Goal: Task Accomplishment & Management: Use online tool/utility

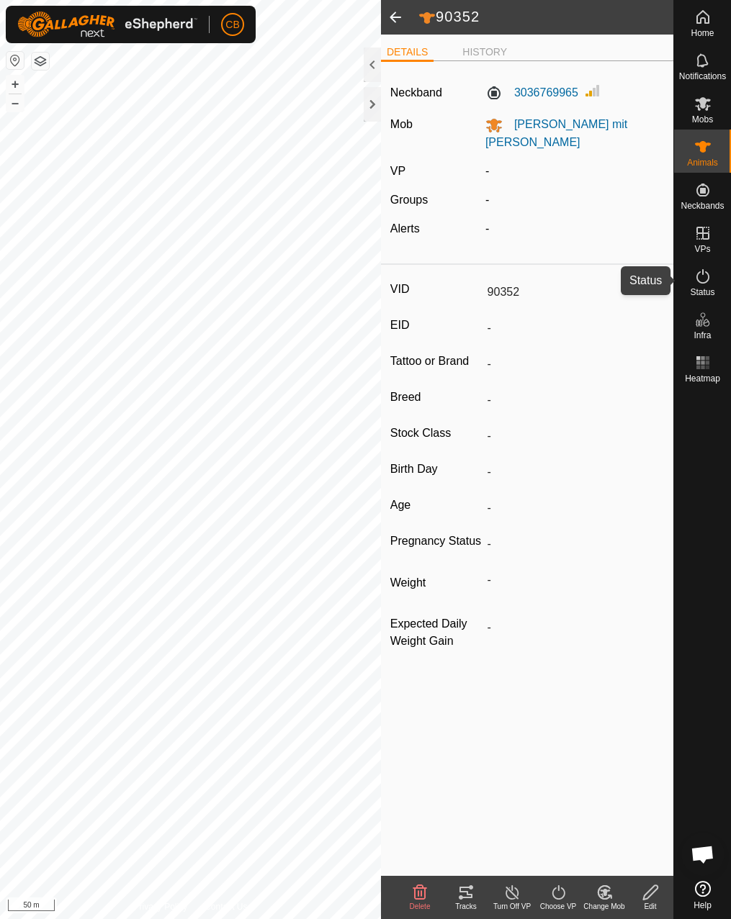
click at [702, 279] on icon at bounding box center [702, 276] width 17 height 17
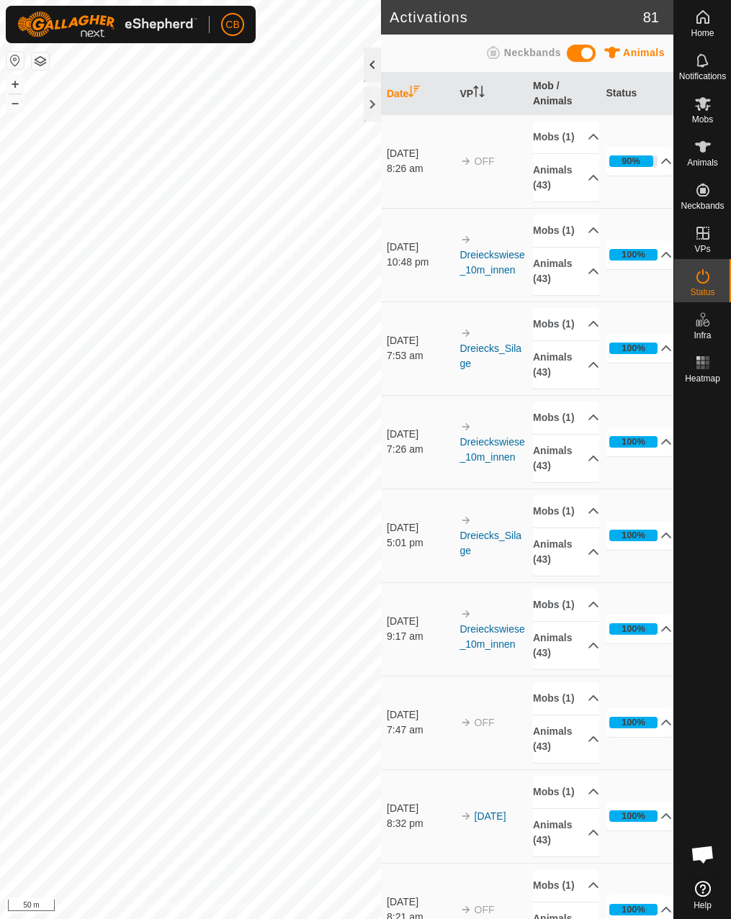
click at [366, 63] on div at bounding box center [371, 65] width 17 height 35
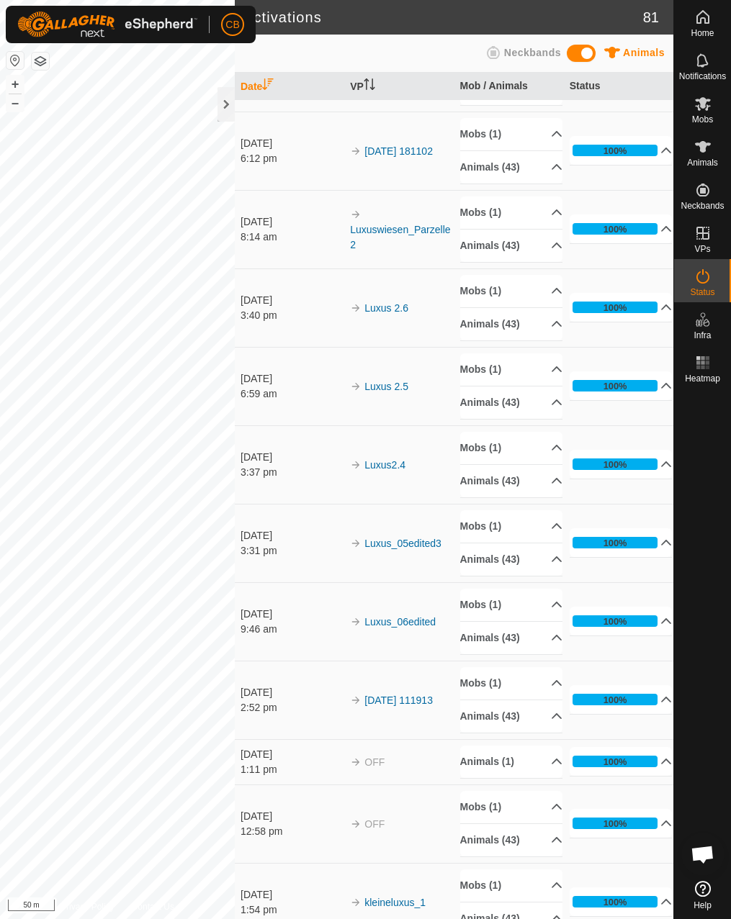
scroll to position [1008, 0]
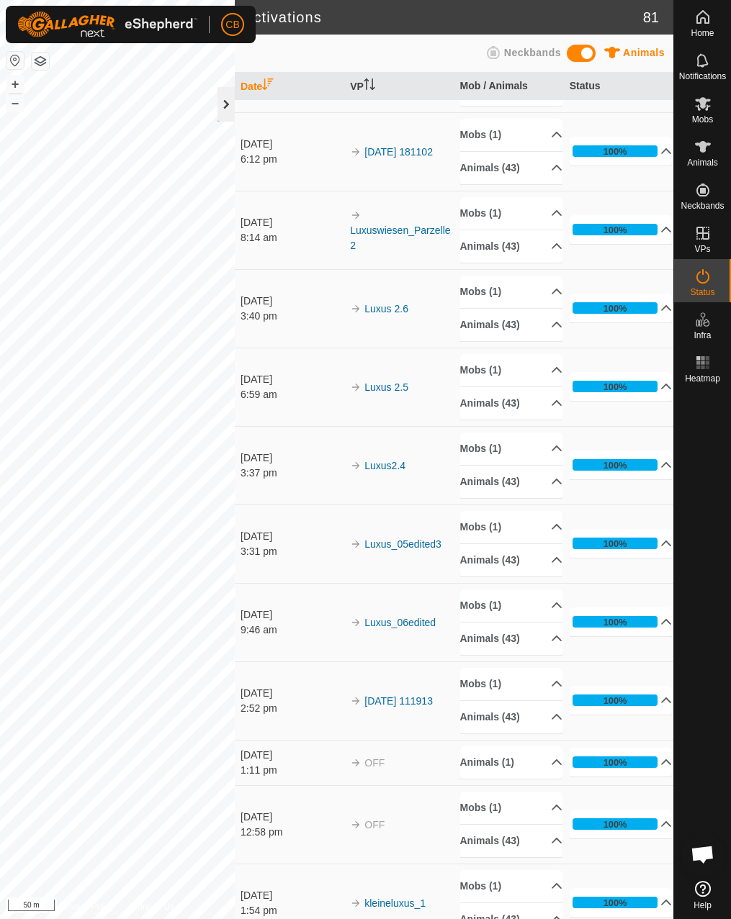
click at [227, 100] on div at bounding box center [225, 104] width 17 height 35
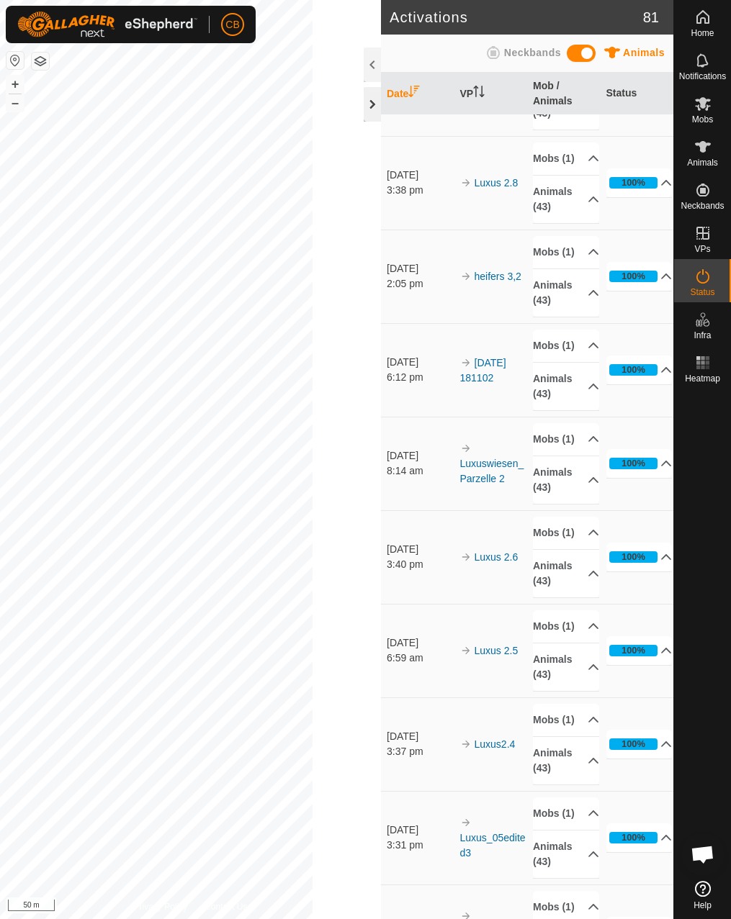
scroll to position [1400, 0]
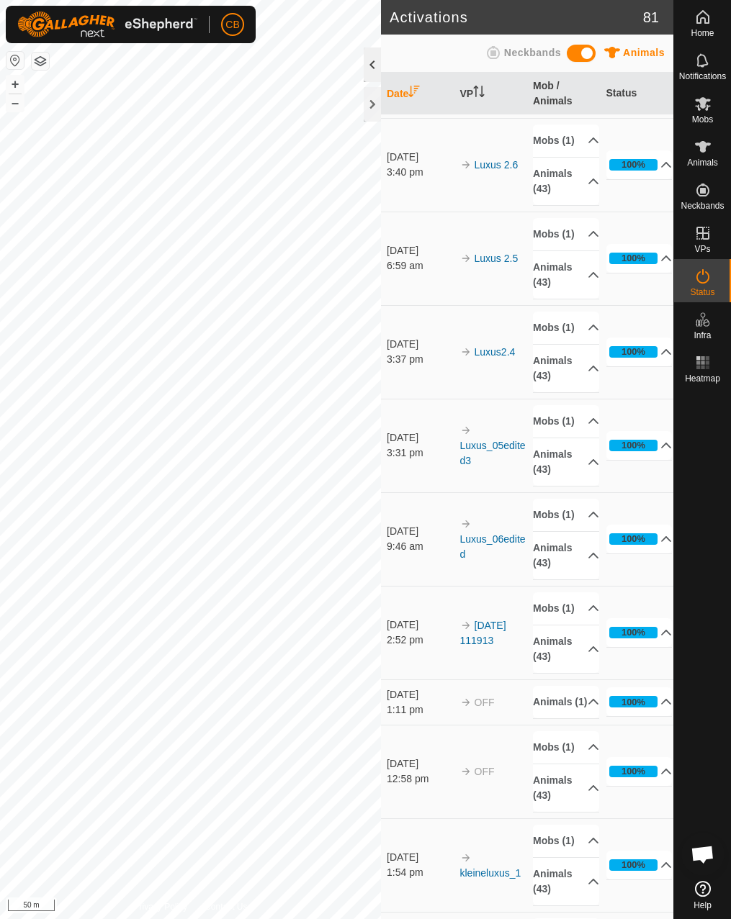
click at [376, 65] on div at bounding box center [371, 65] width 17 height 35
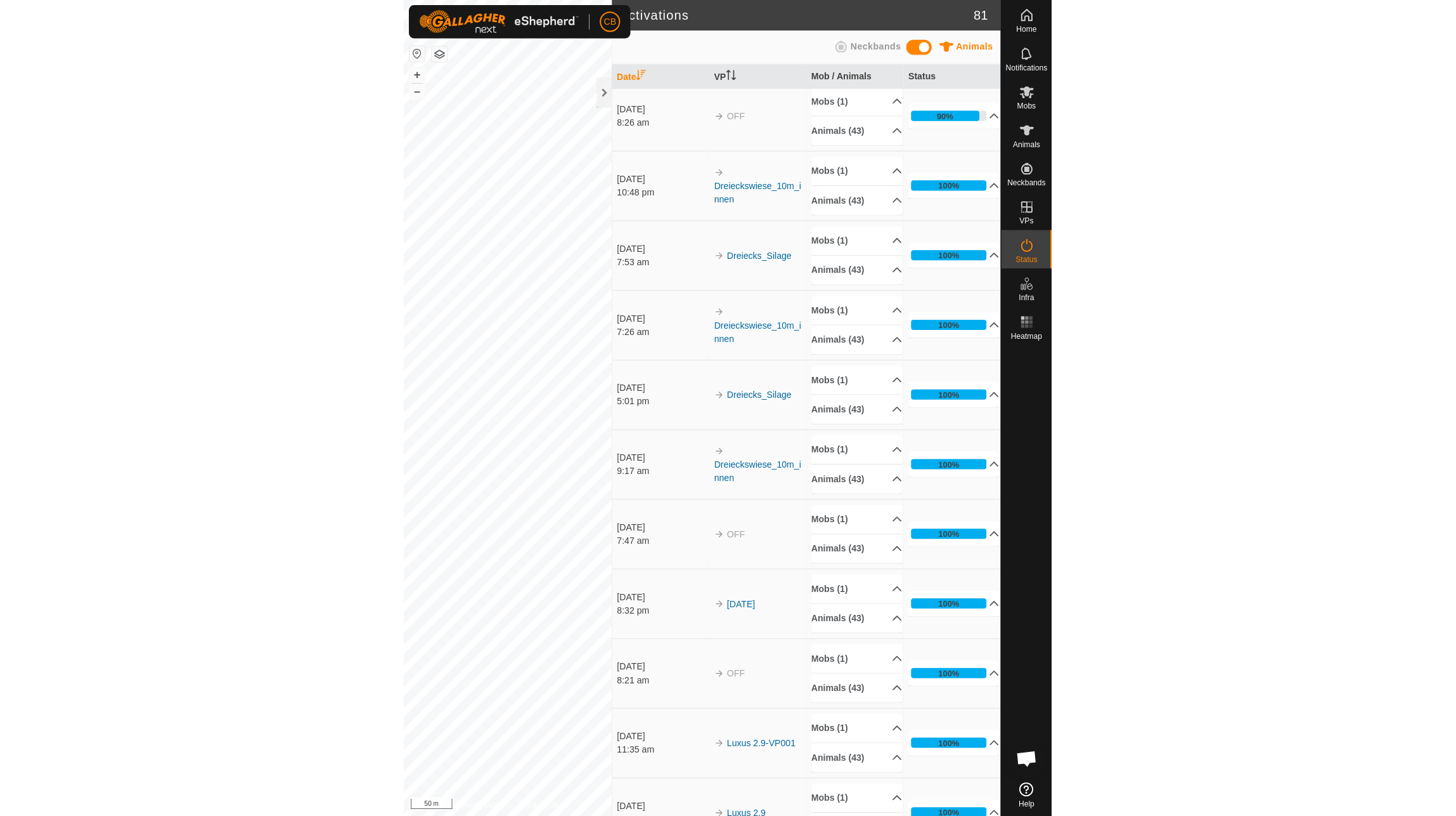
scroll to position [0, 0]
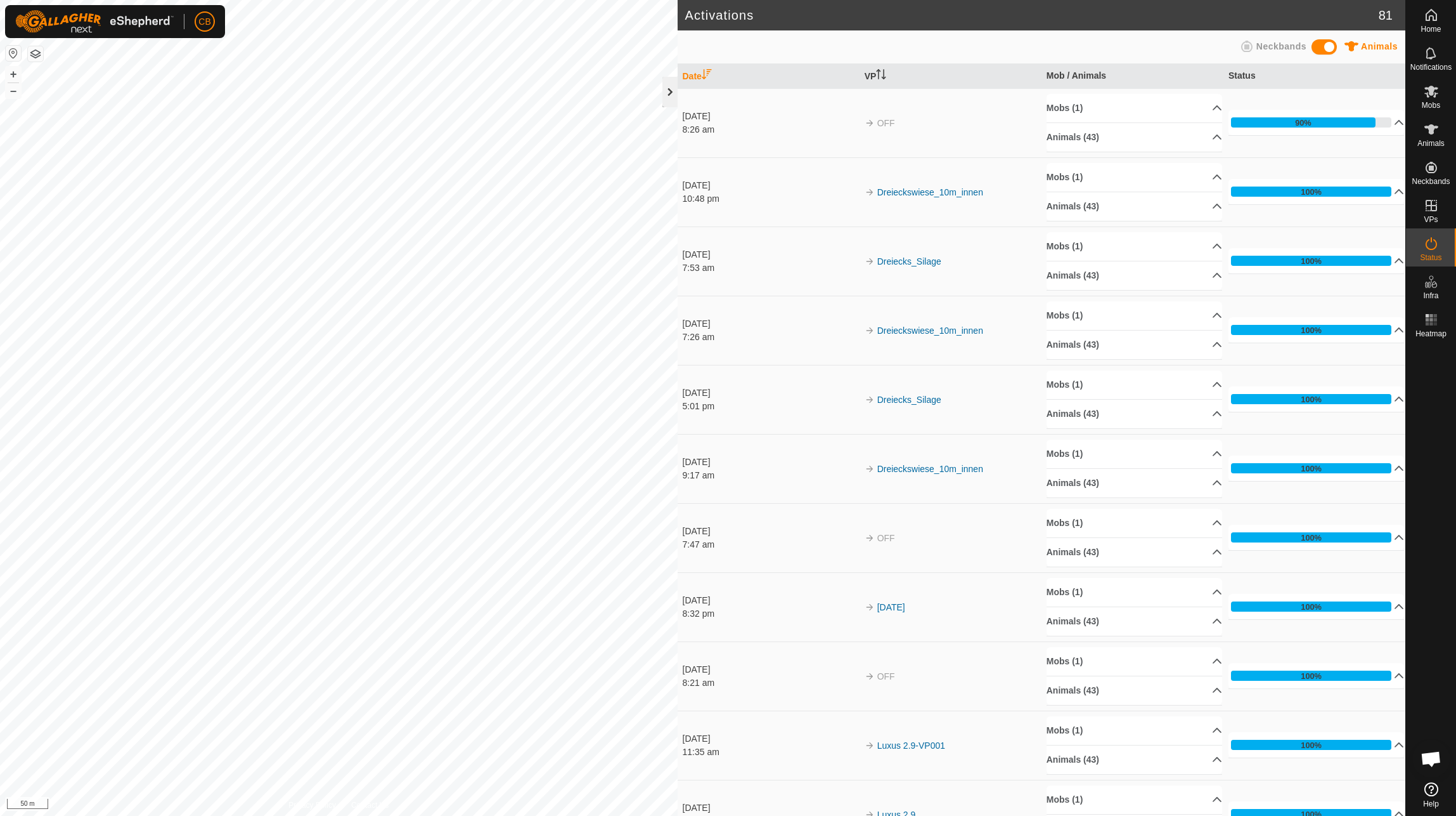
click at [643, 85] on div at bounding box center [669, 92] width 15 height 31
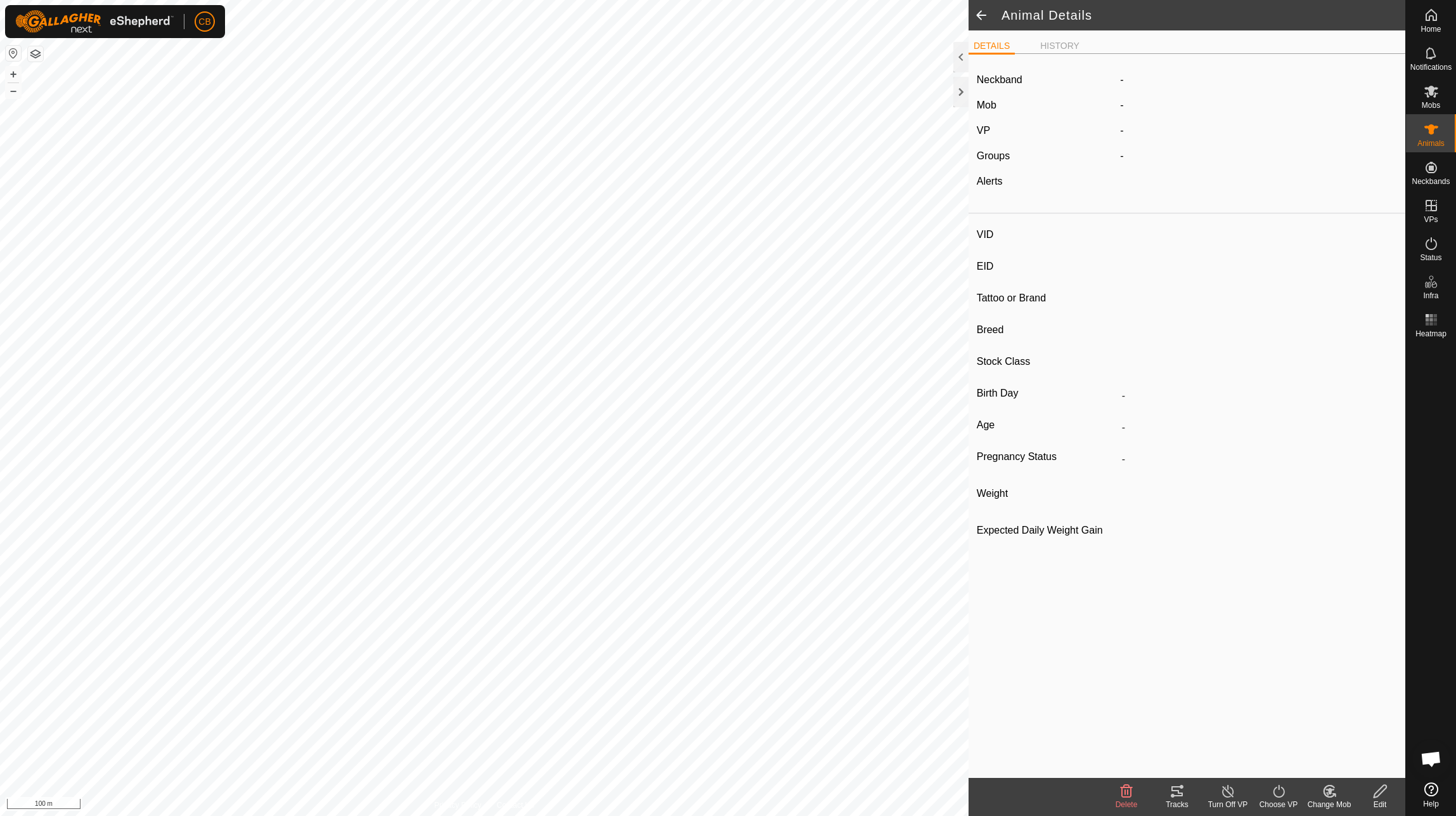
click at [643, 798] on div "Tracks" at bounding box center [1178, 804] width 51 height 11
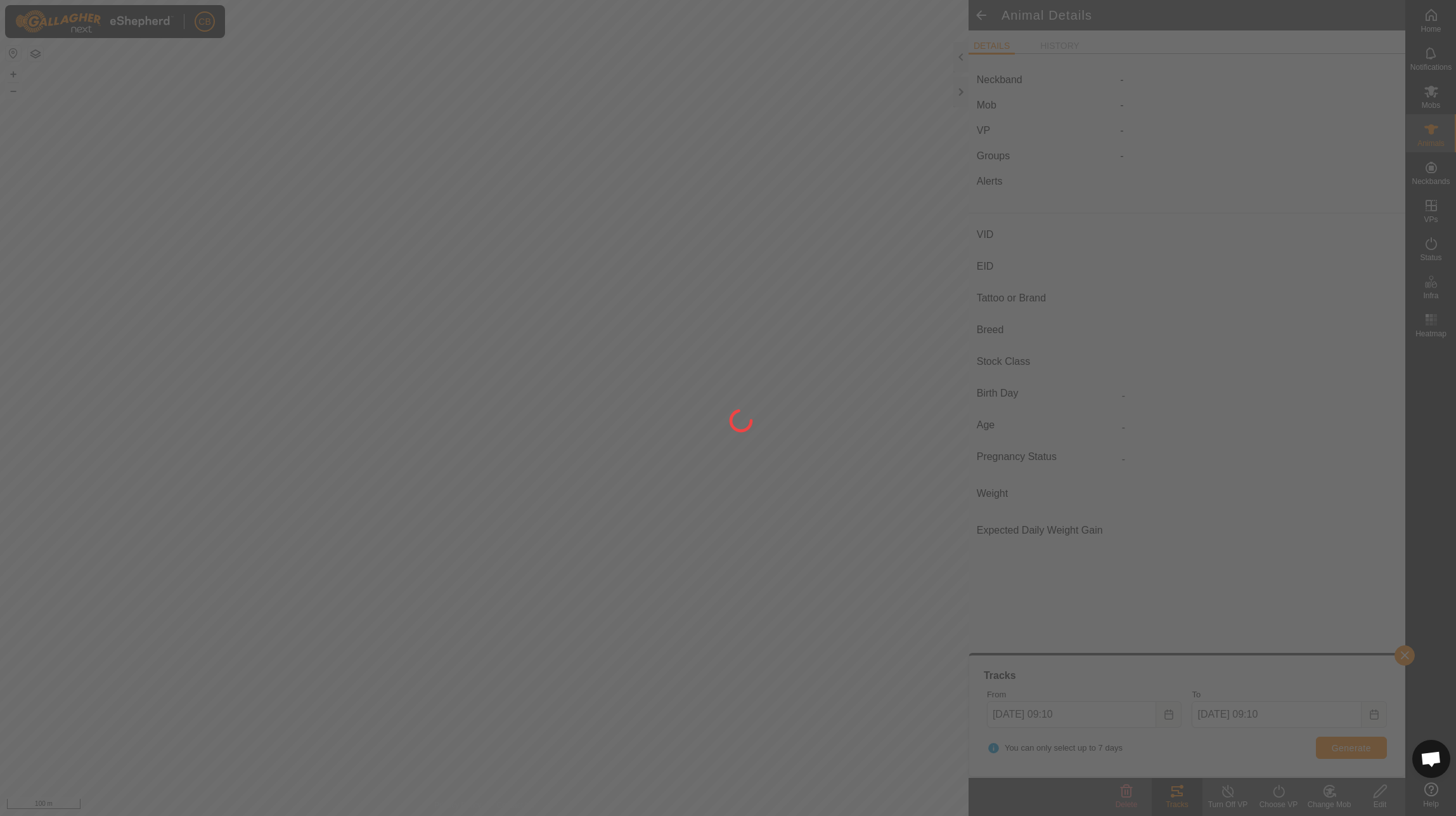
type input "94608"
type input "-"
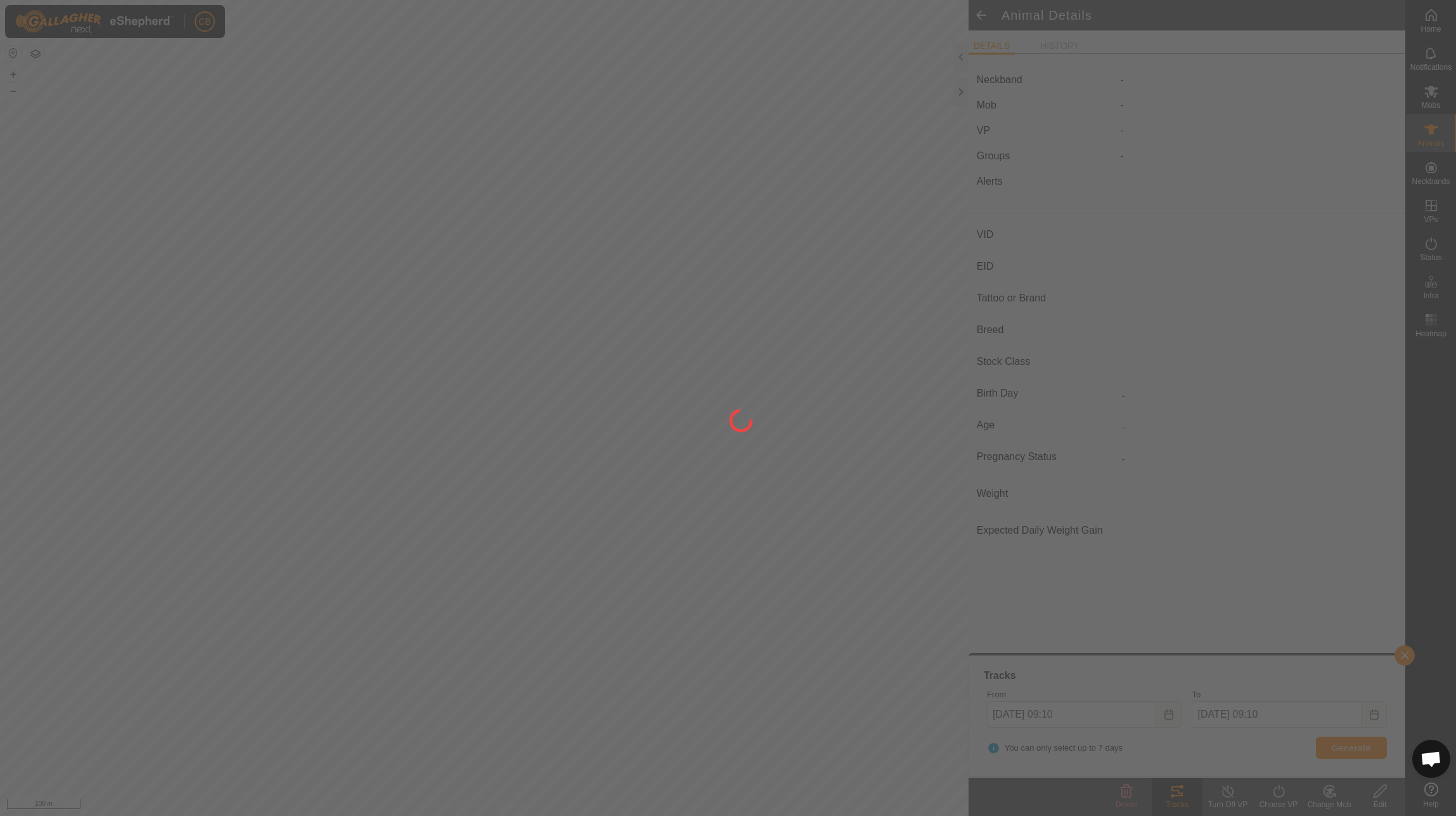
type input "-"
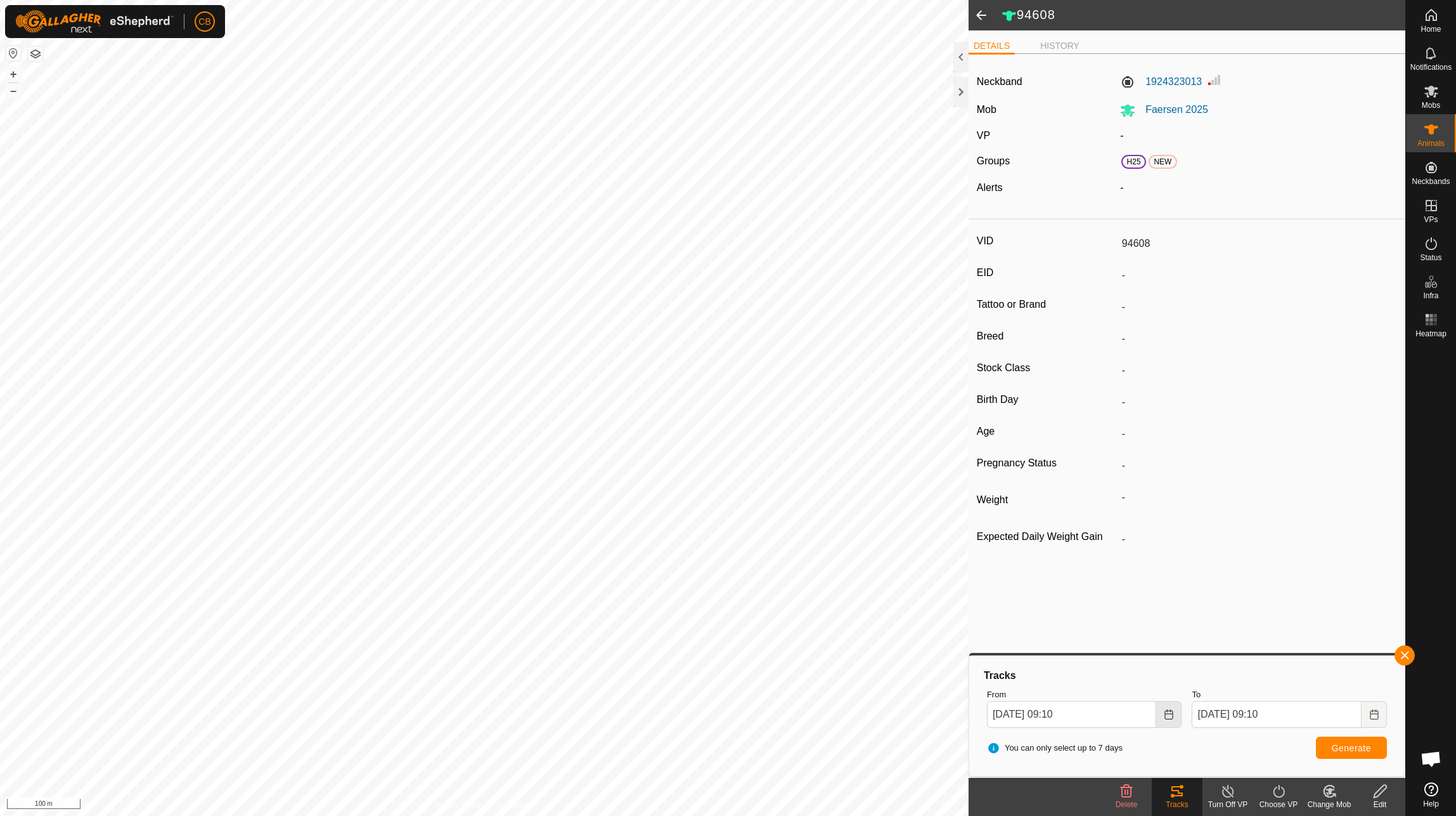
click at [643, 710] on icon "Choose Date" at bounding box center [1169, 715] width 11 height 11
click at [643, 535] on span "5" at bounding box center [1135, 532] width 20 height 20
click at [643, 746] on span "Generate" at bounding box center [1351, 748] width 40 height 11
click at [643, 712] on icon "Choose Date" at bounding box center [1169, 715] width 11 height 11
click at [643, 533] on span "3" at bounding box center [1084, 532] width 20 height 20
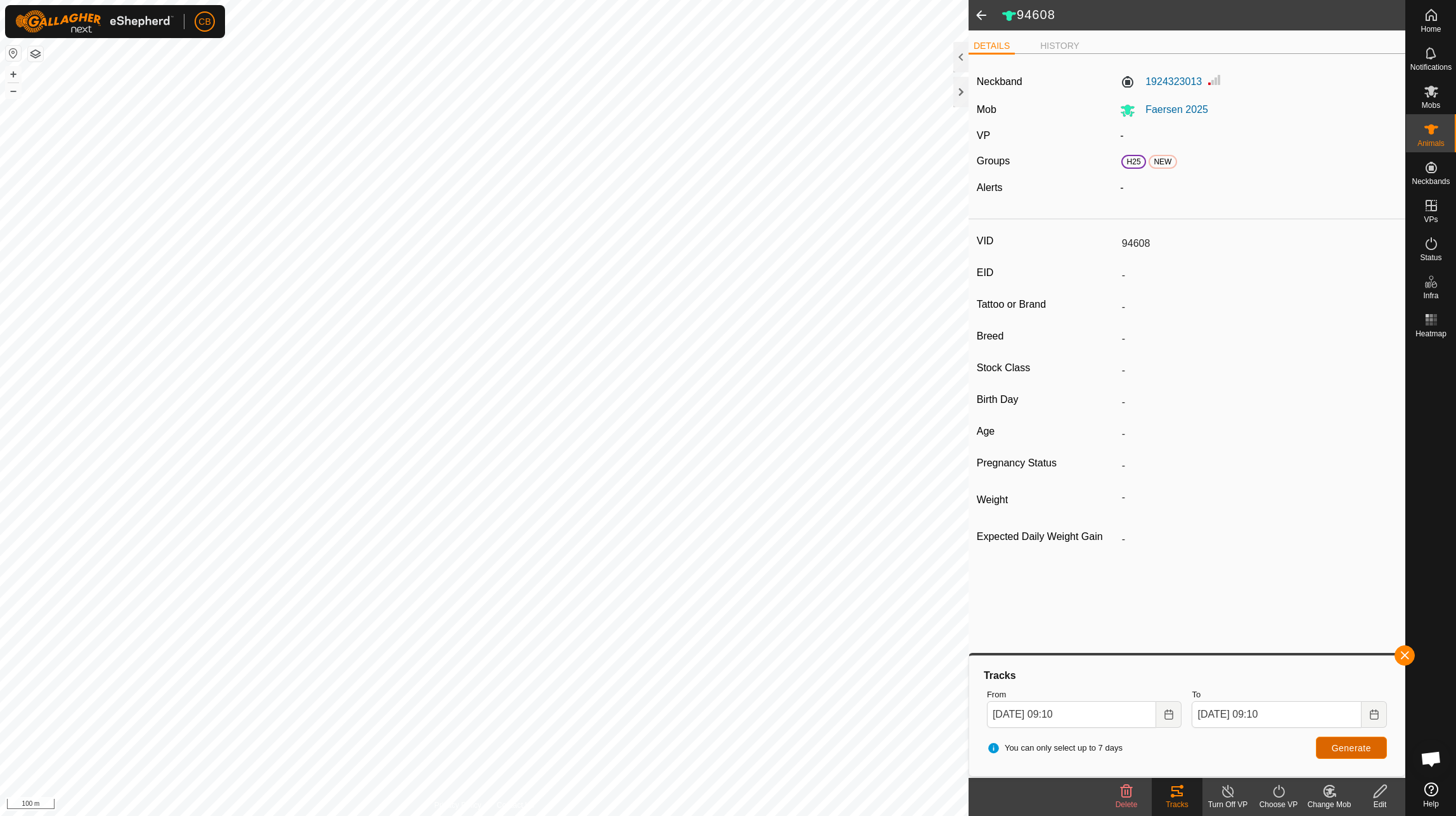
click at [643, 737] on button "Generate" at bounding box center [1351, 747] width 71 height 22
click at [643, 718] on div "From [DATE] 09:10" at bounding box center [1084, 708] width 205 height 49
click at [643, 718] on button "Choose Date" at bounding box center [1169, 714] width 26 height 26
click at [643, 537] on span "31" at bounding box center [1008, 532] width 20 height 20
type input "[DATE] 09:10"
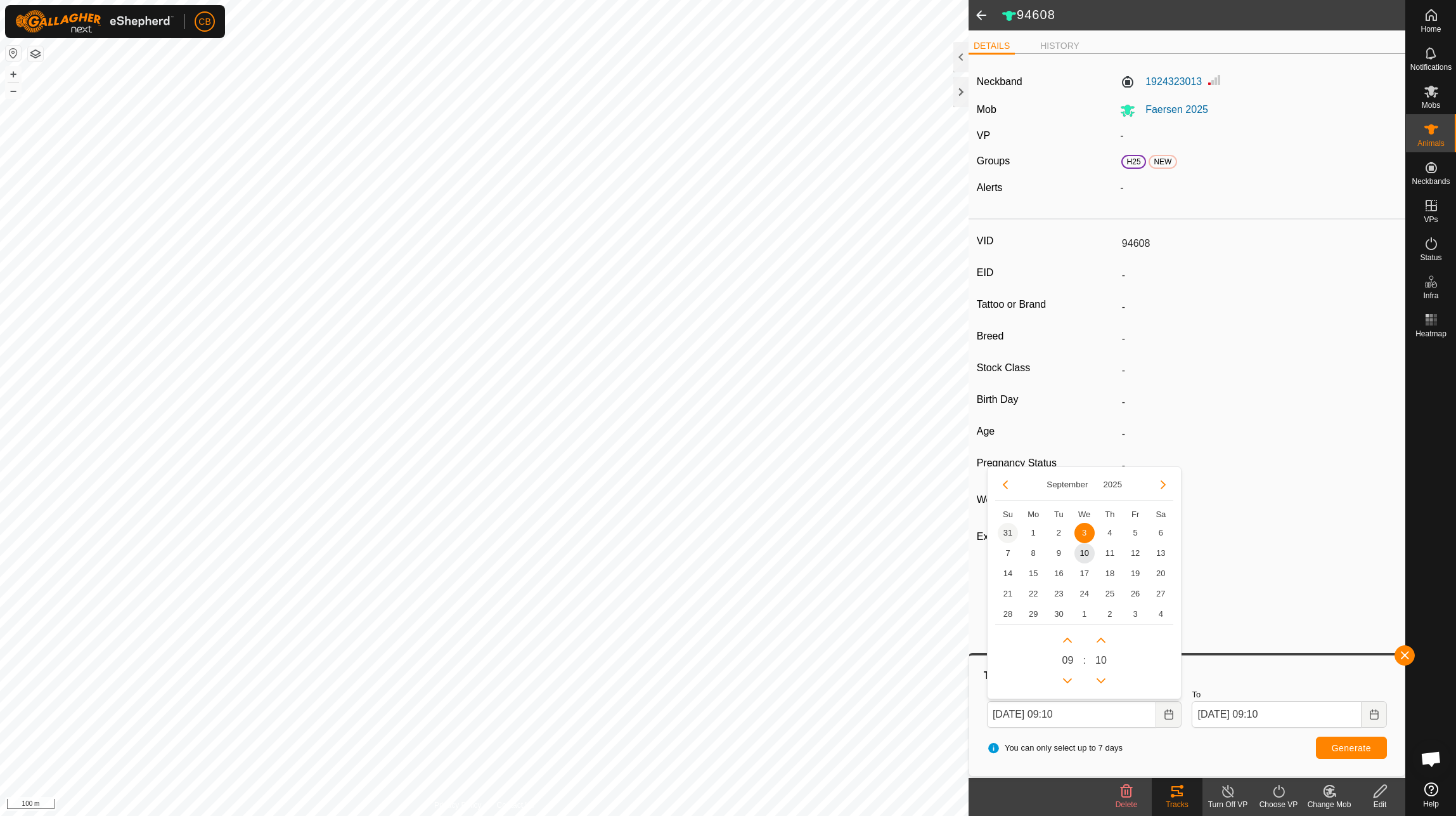
type input "[DATE] 09:10"
click at [643, 747] on span "Generate" at bounding box center [1351, 748] width 40 height 11
click at [643, 720] on button "Choose Date" at bounding box center [1169, 714] width 26 height 26
click at [643, 589] on span "24" at bounding box center [1008, 593] width 20 height 20
type input "[DATE] 09:10"
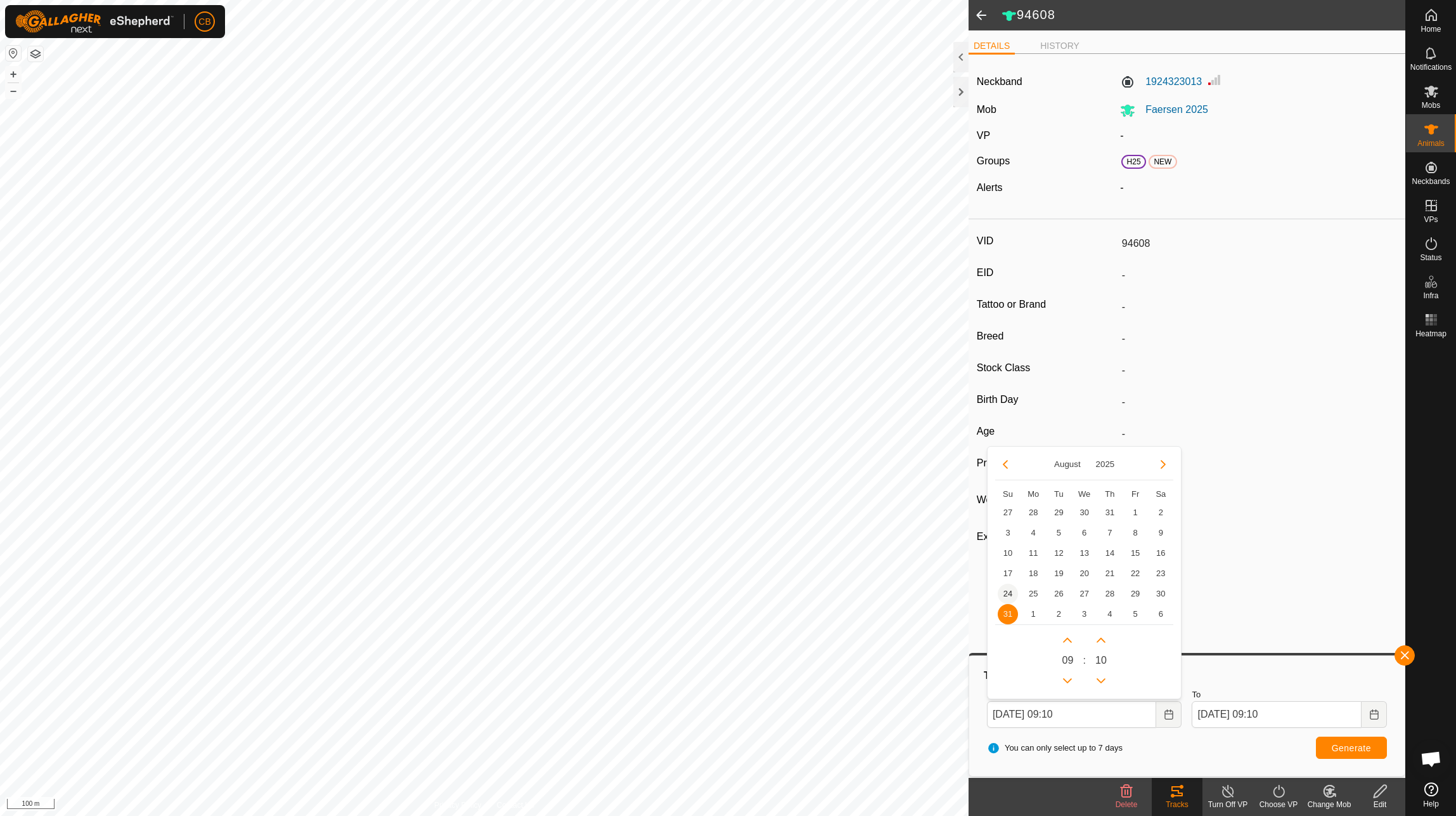
type input "[DATE] 09:10"
click at [643, 746] on span "Generate" at bounding box center [1351, 748] width 40 height 11
click at [643, 718] on icon "Choose Date" at bounding box center [1169, 715] width 11 height 11
click at [643, 574] on span "17" at bounding box center [1008, 573] width 20 height 20
type input "[DATE] 09:10"
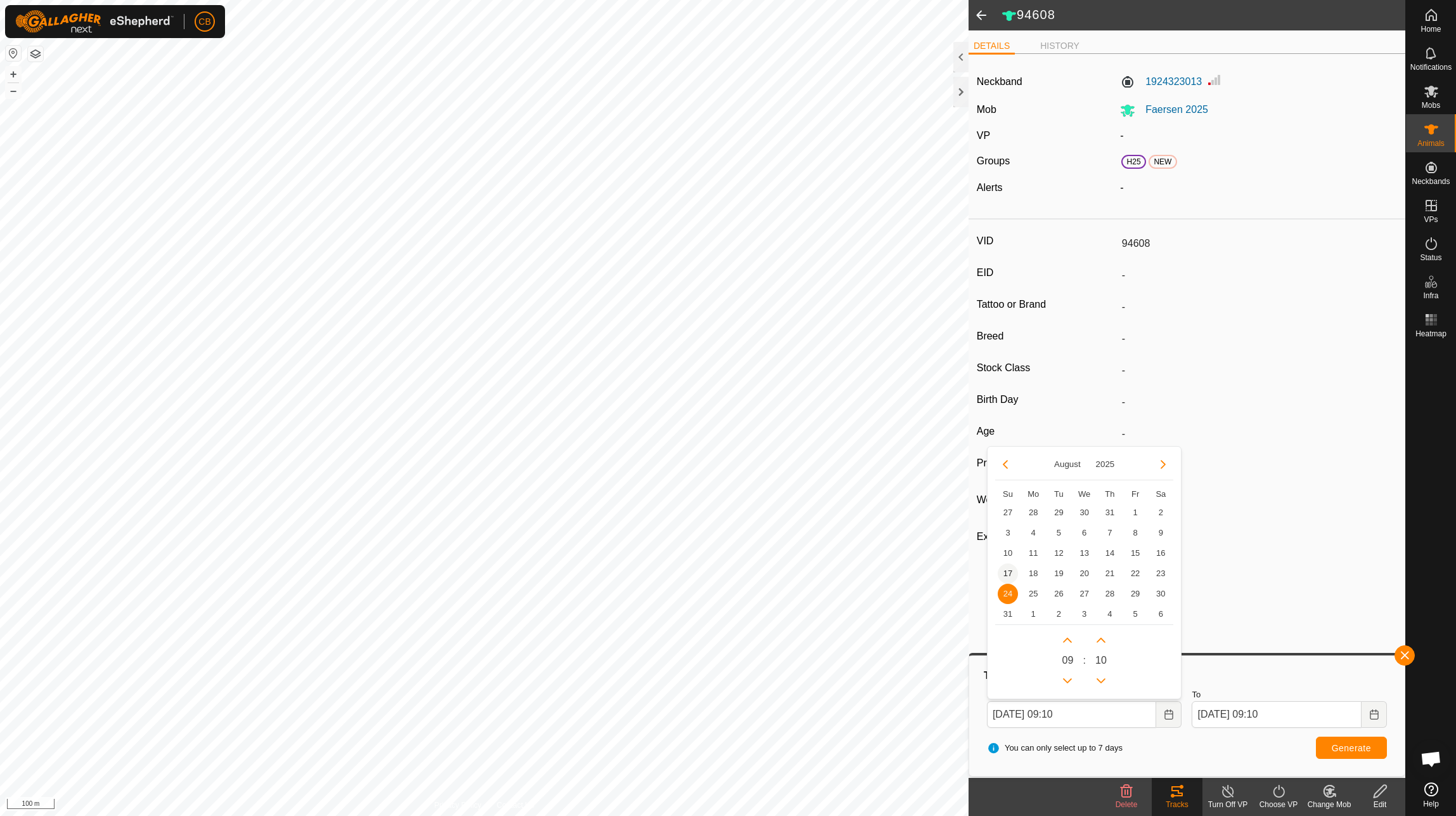
type input "[DATE] 09:10"
click at [643, 750] on button "Generate" at bounding box center [1351, 747] width 71 height 22
click at [643, 13] on span at bounding box center [981, 15] width 26 height 31
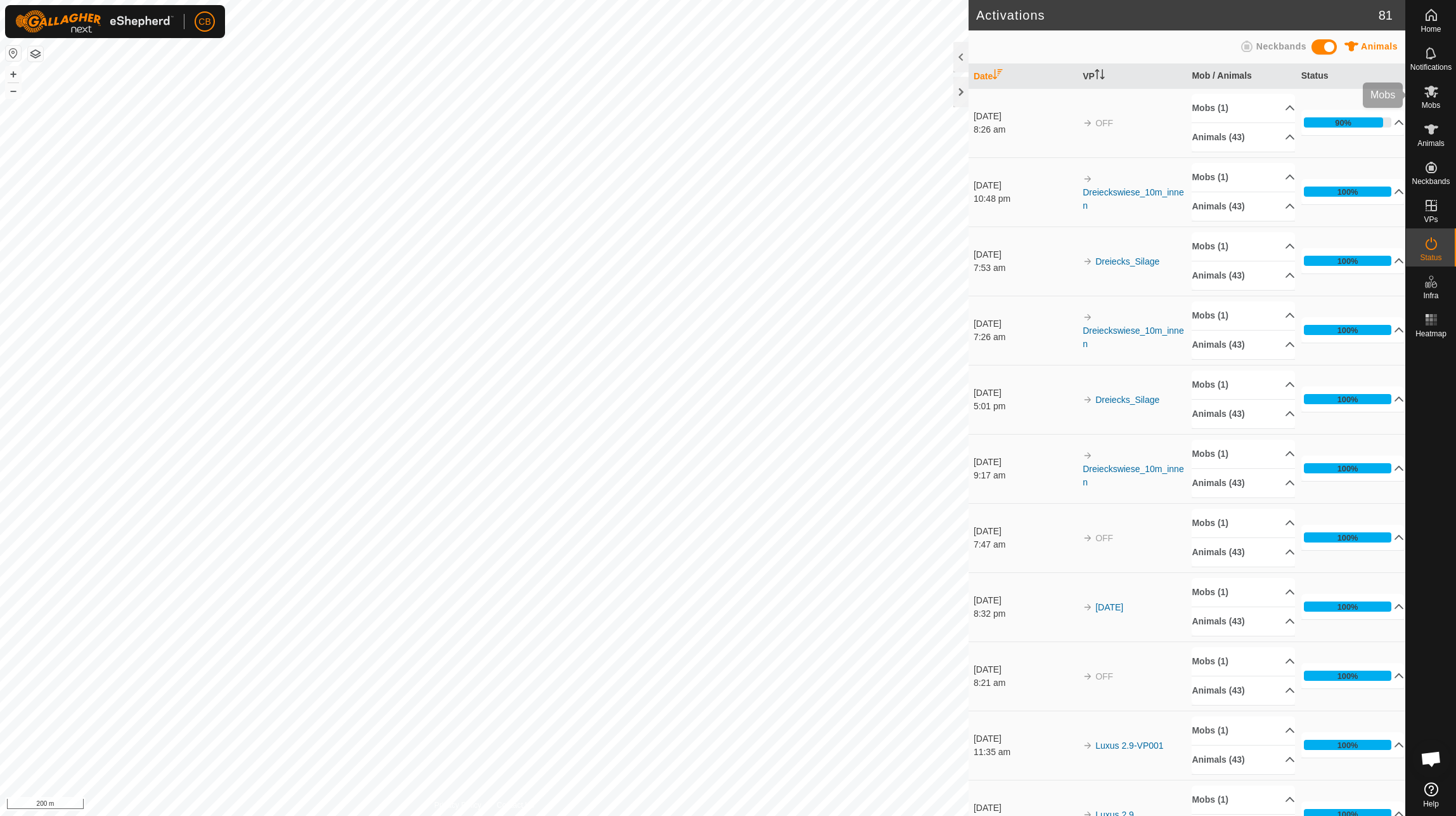
click at [643, 101] on span "Mobs" at bounding box center [1430, 105] width 18 height 8
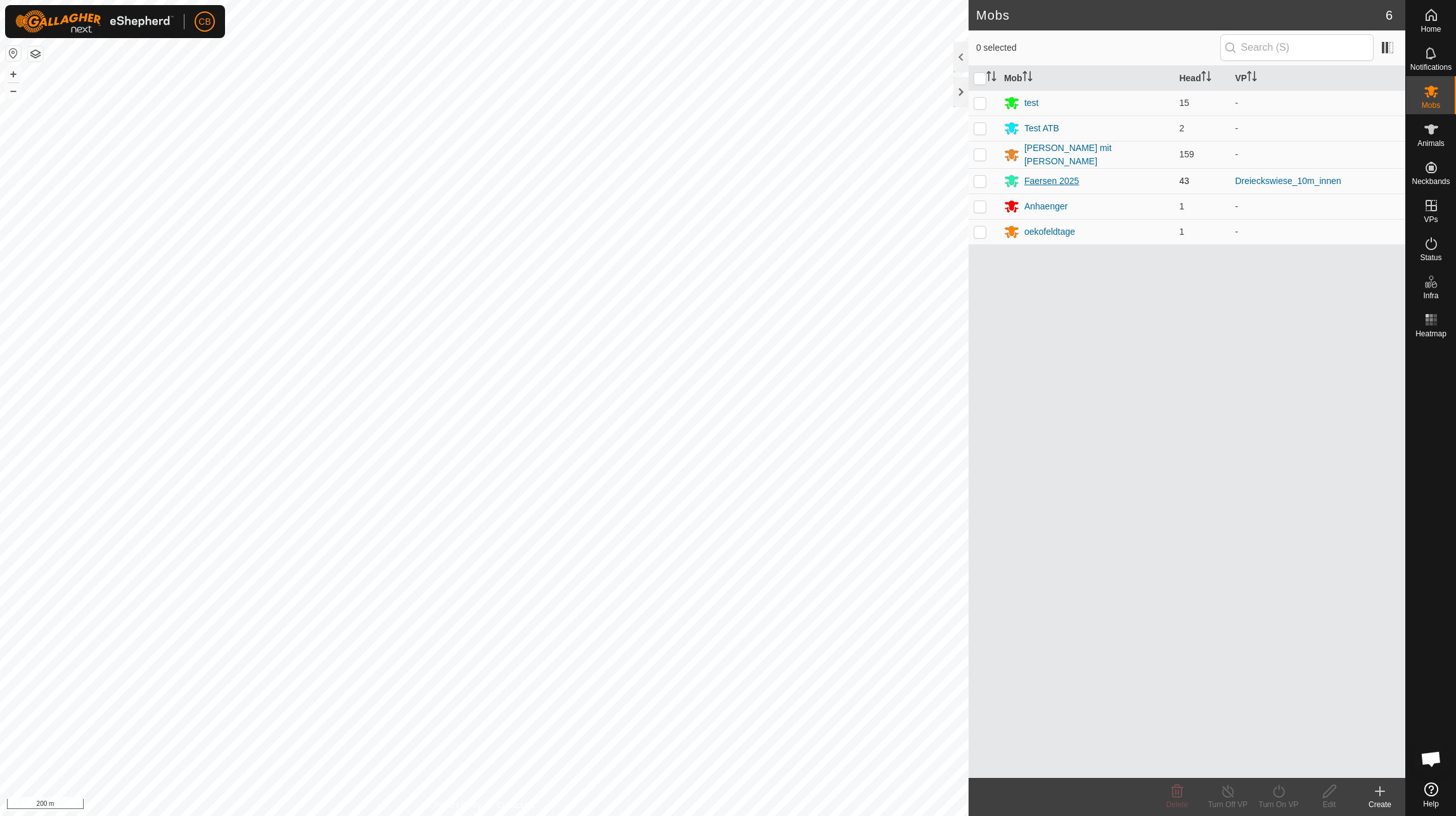
click at [643, 178] on div "Faersen 2025" at bounding box center [1052, 181] width 55 height 13
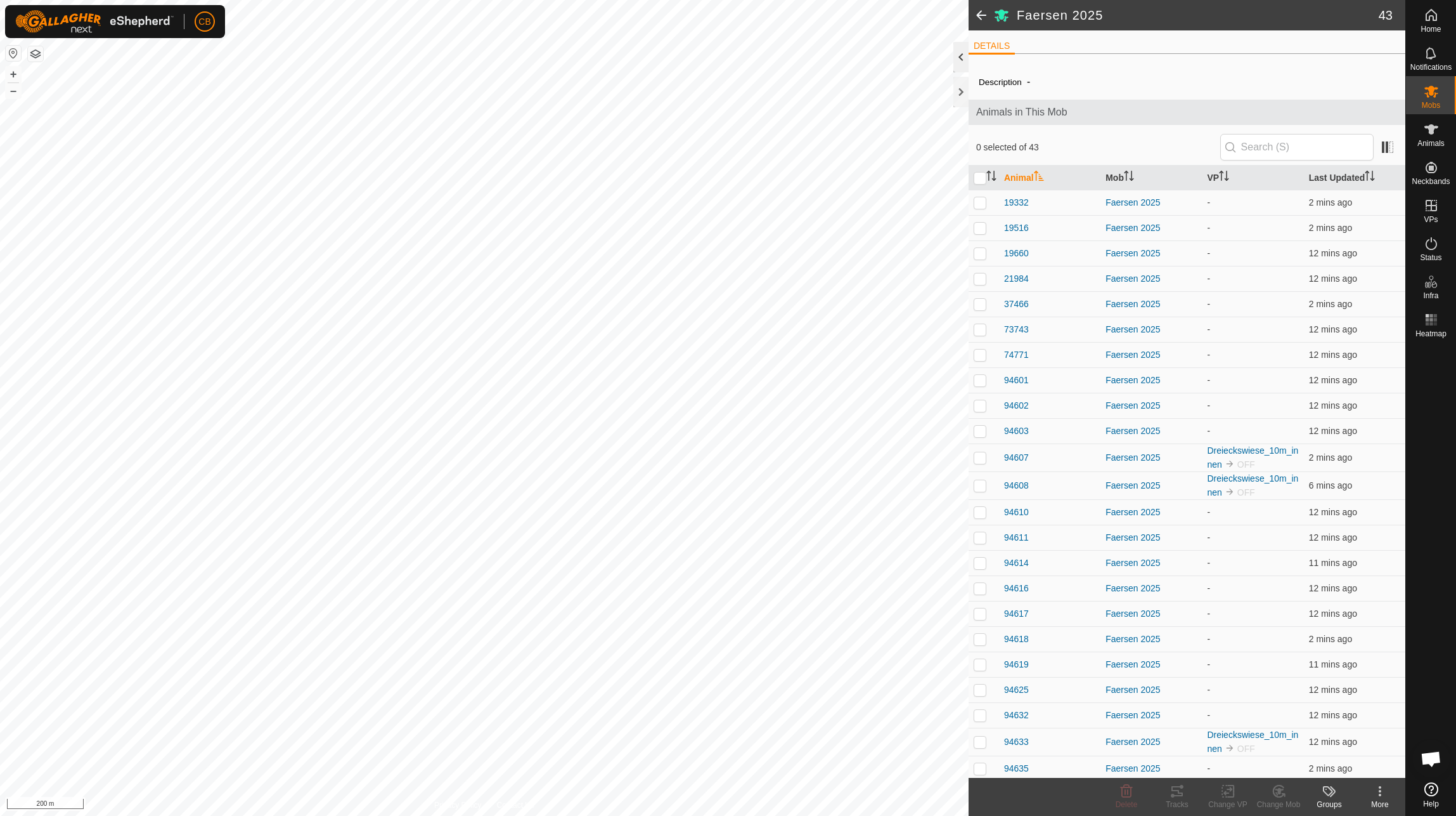
click at [643, 59] on div at bounding box center [961, 57] width 15 height 31
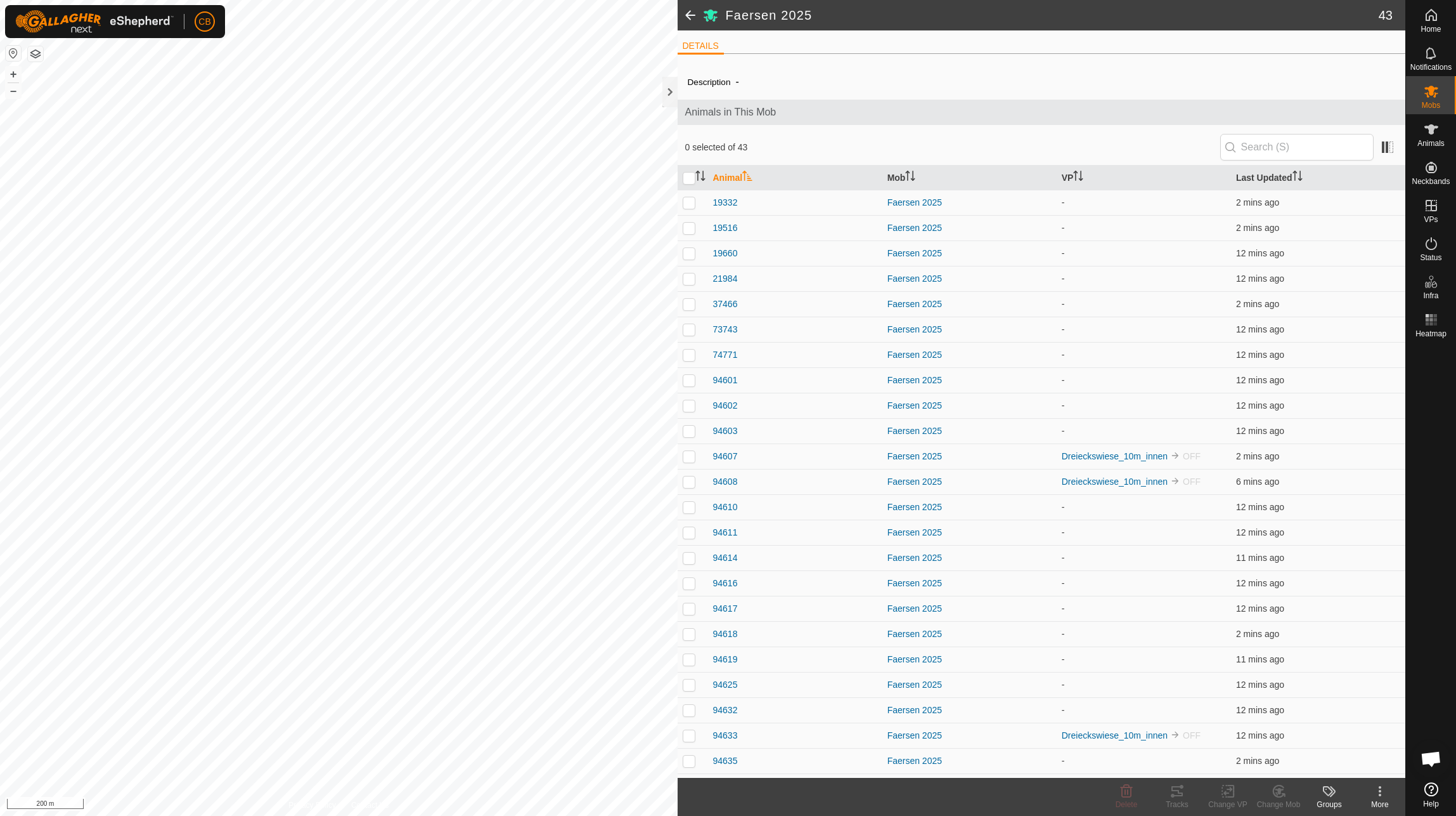
click at [643, 175] on th "Animal" at bounding box center [795, 178] width 174 height 25
click at [643, 83] on es-mob-svg-icon at bounding box center [1431, 91] width 23 height 20
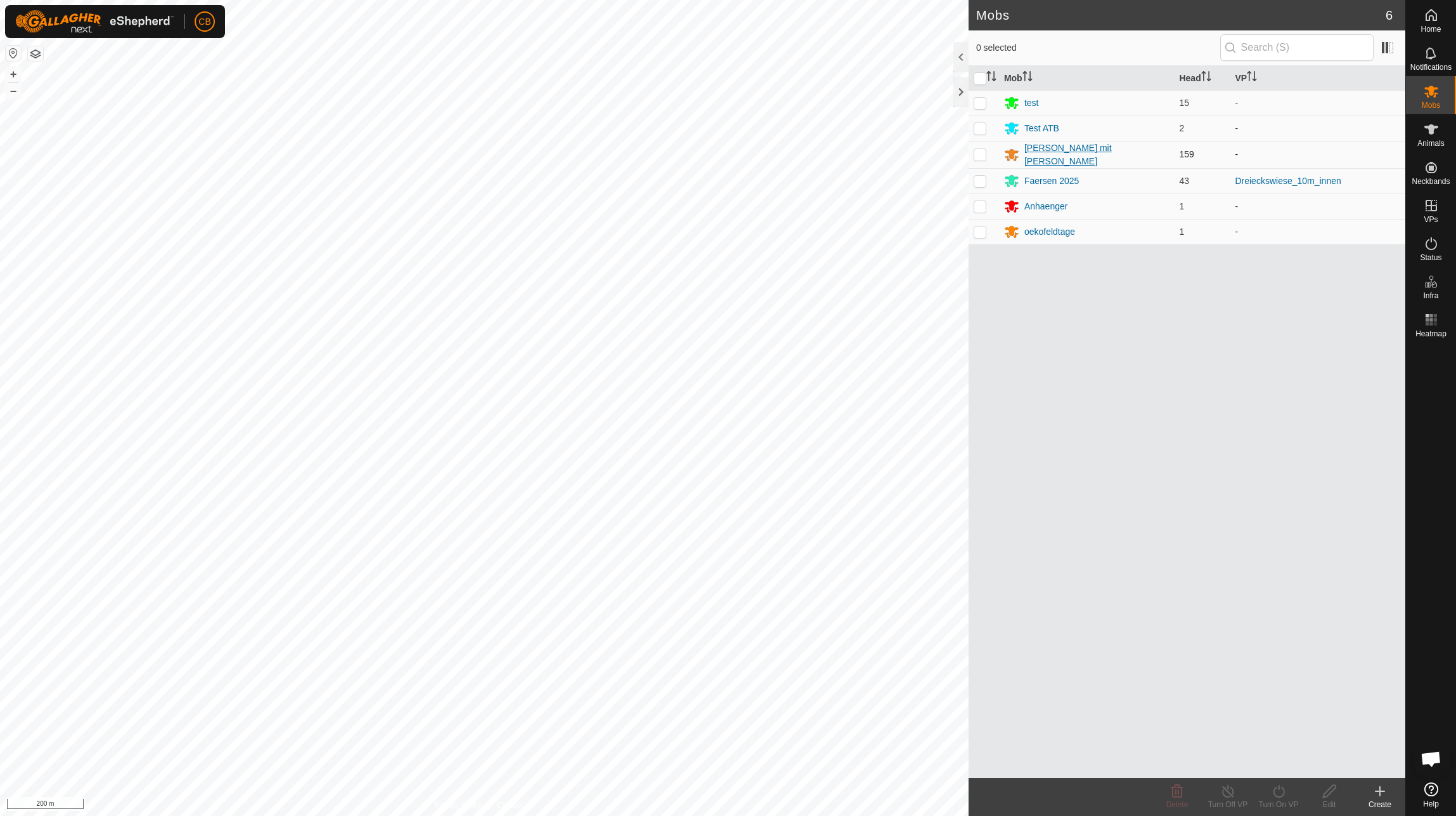
click at [643, 152] on div "[PERSON_NAME] mit [PERSON_NAME]" at bounding box center [1097, 155] width 145 height 26
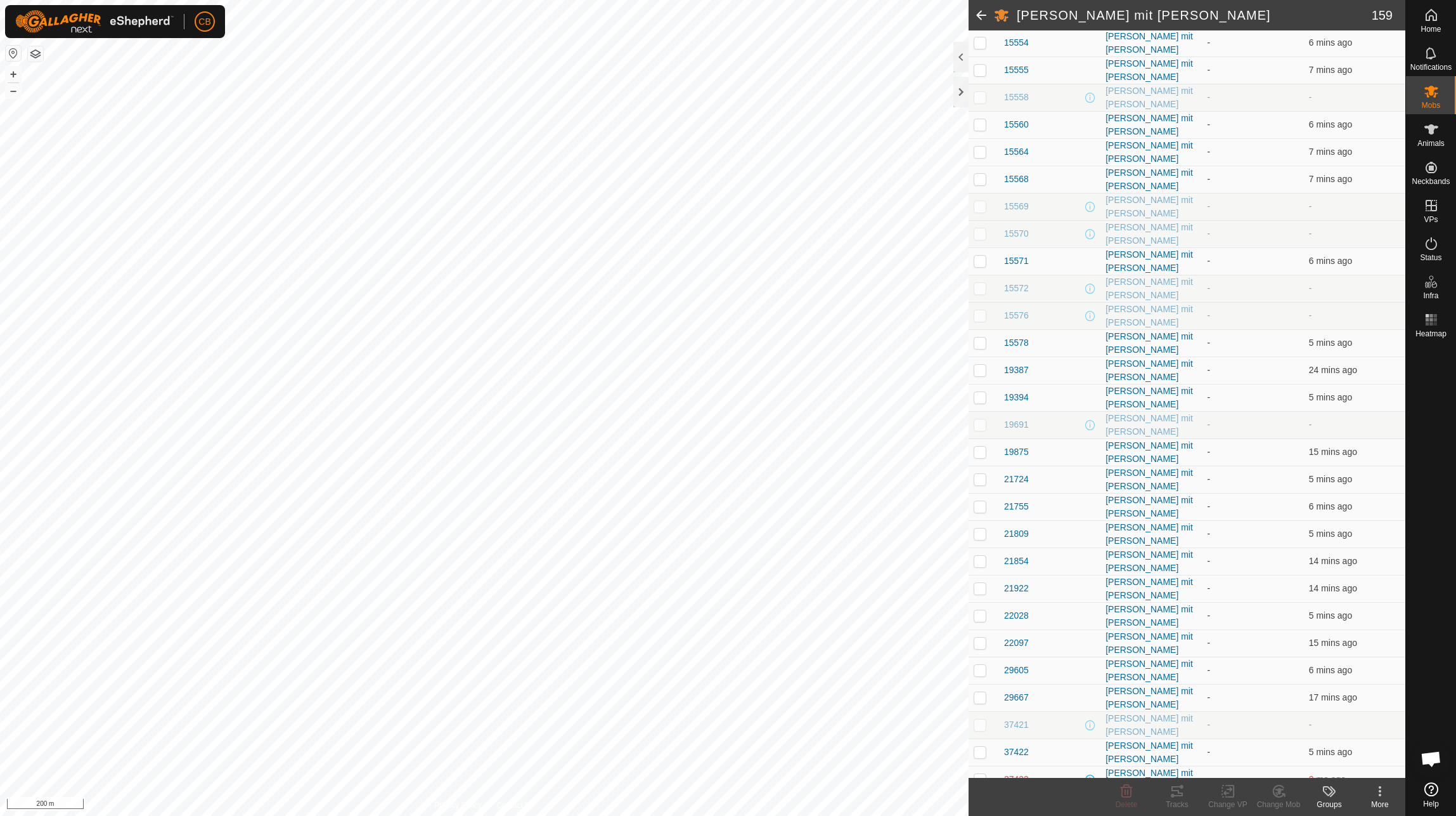
scroll to position [634, 0]
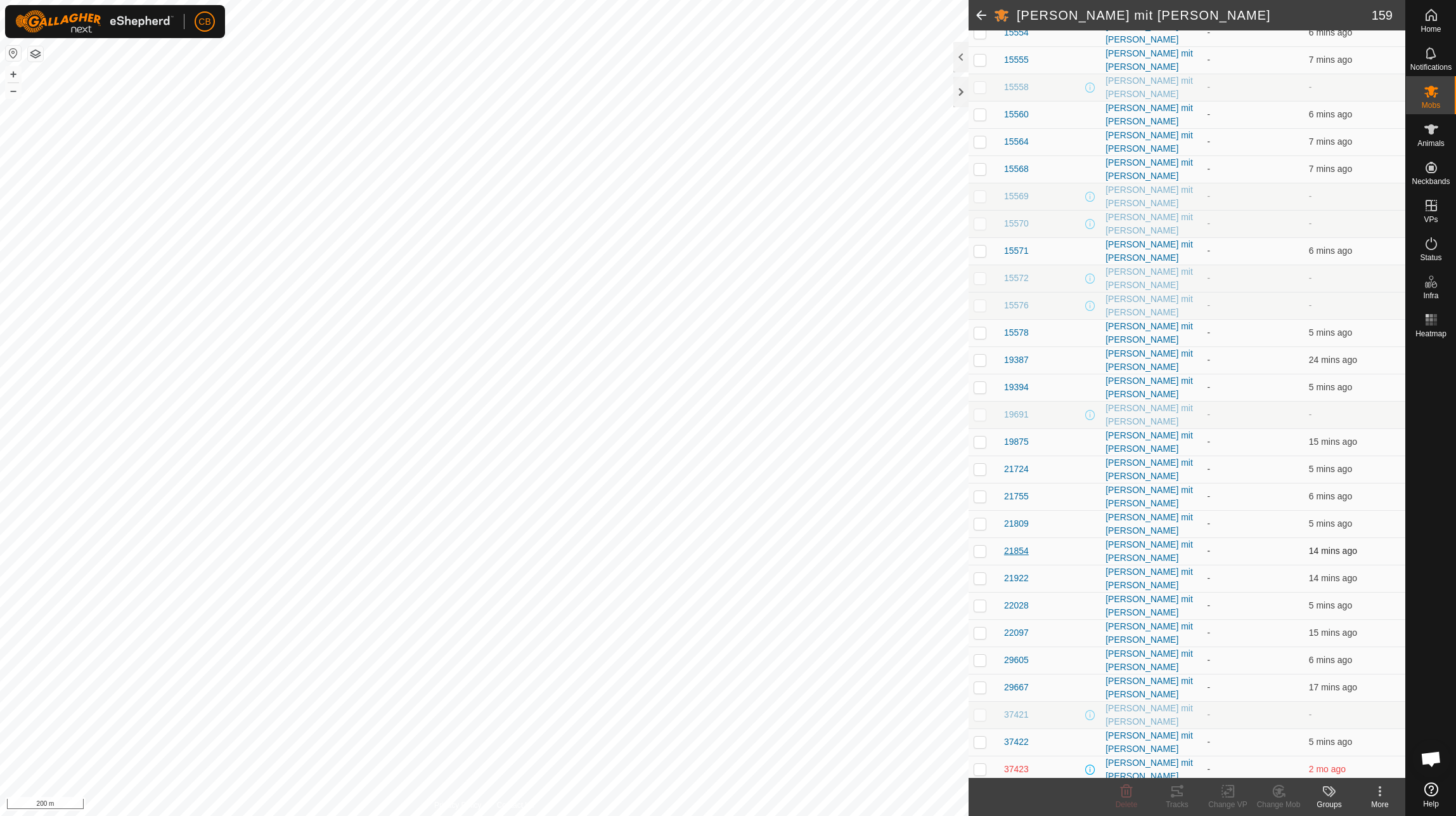
click at [643, 545] on span "21854" at bounding box center [1016, 551] width 25 height 13
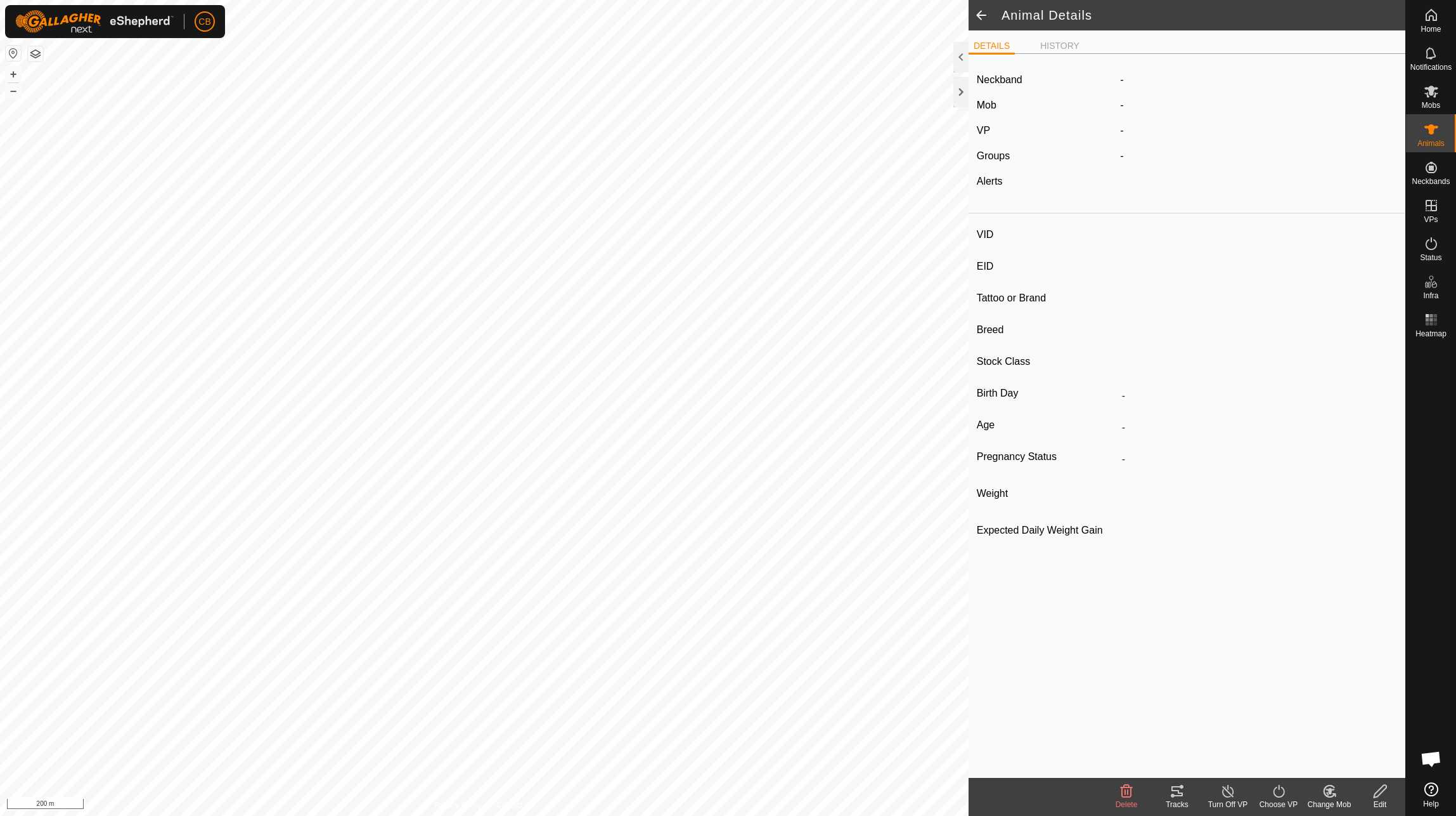
type input "21854"
type input "-"
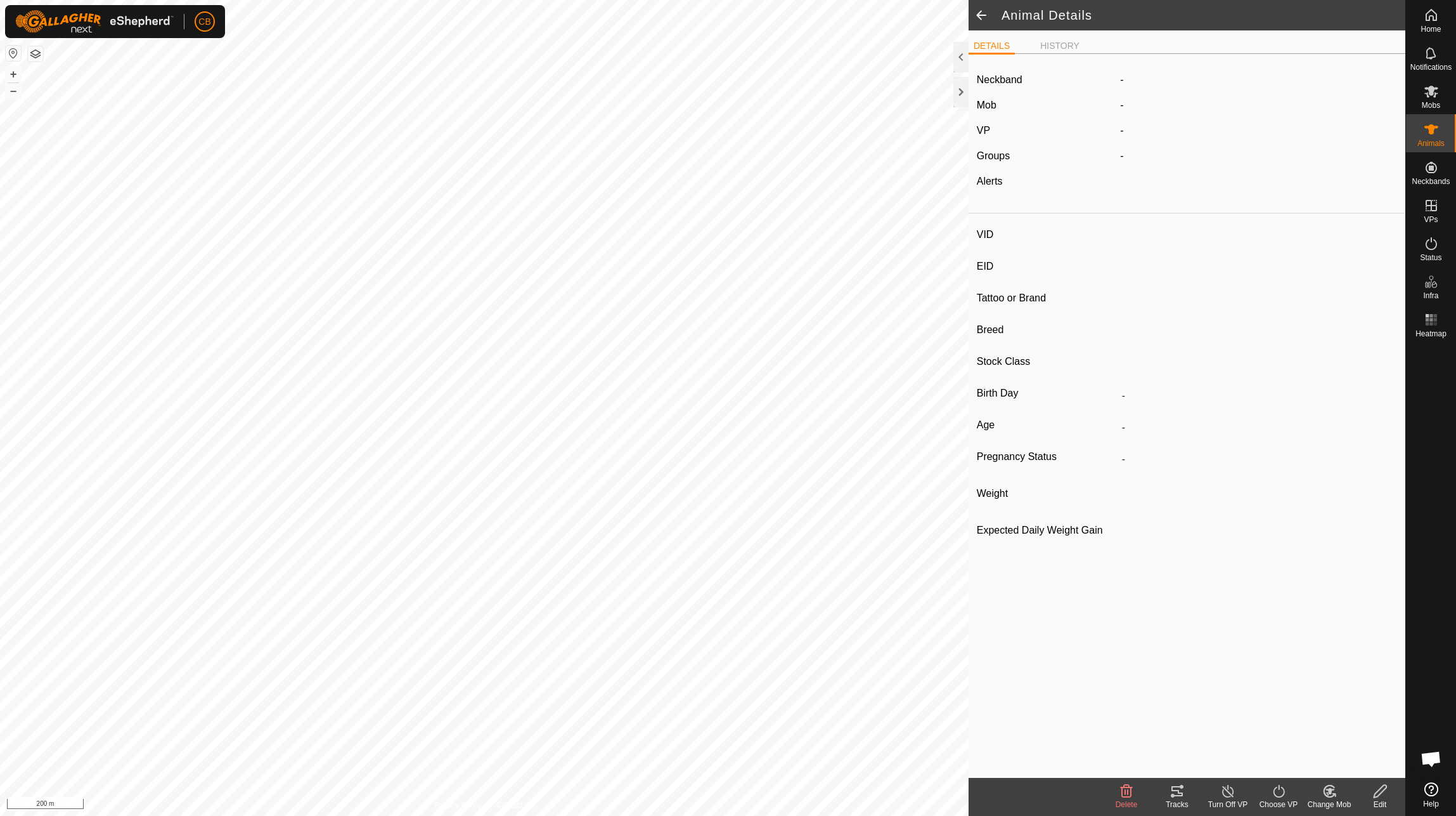
type input "-"
